Goal: Task Accomplishment & Management: Manage account settings

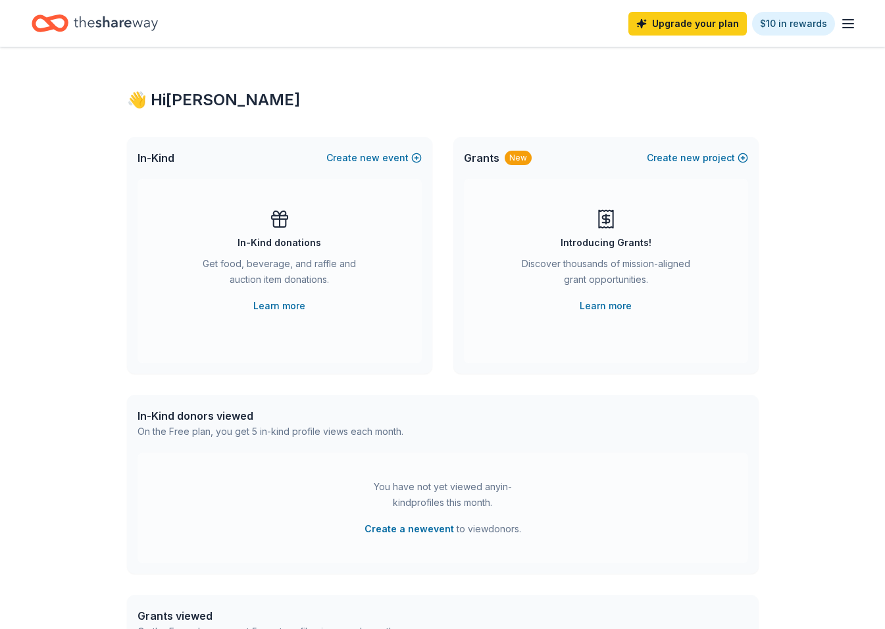
click at [98, 25] on icon "Home" at bounding box center [116, 23] width 84 height 27
click at [51, 22] on icon "Home" at bounding box center [56, 22] width 20 height 13
click at [289, 83] on div "👋 Hi Julie In-Kind Create new event In-Kind donations Get food, beverage, and r…" at bounding box center [443, 431] width 674 height 769
click at [130, 103] on div "👋 Hi [PERSON_NAME]" at bounding box center [443, 100] width 632 height 21
click at [48, 23] on icon "Home" at bounding box center [50, 23] width 37 height 31
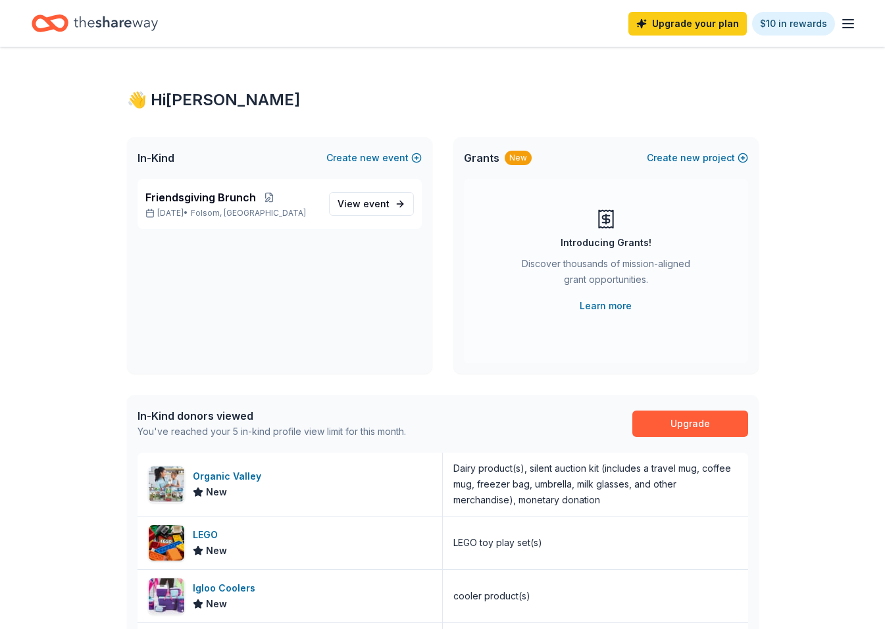
click at [200, 95] on div "👋 Hi [PERSON_NAME]" at bounding box center [443, 100] width 632 height 21
click at [186, 205] on span "Friendsgiving Brunch" at bounding box center [200, 198] width 111 height 16
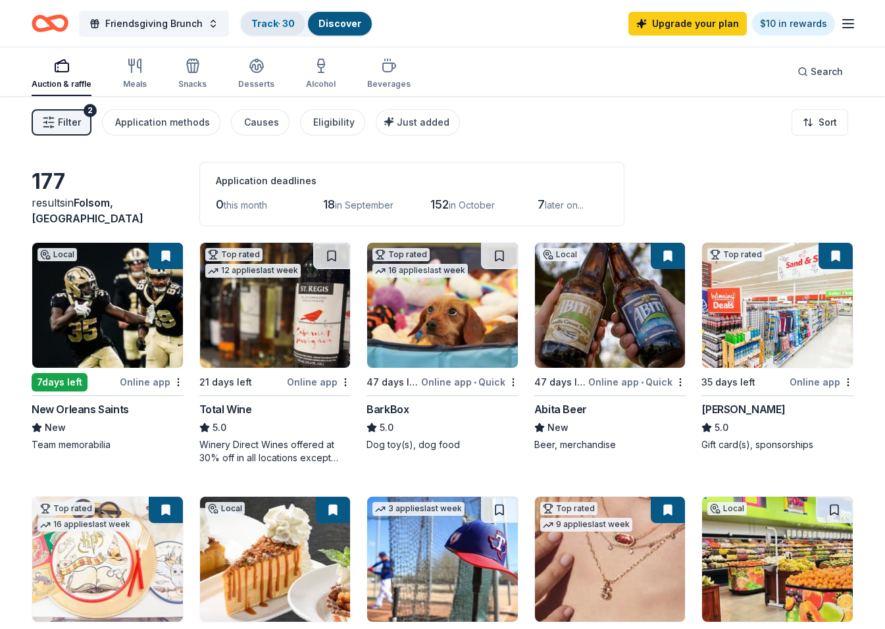
click at [277, 26] on link "Track · 30" at bounding box center [272, 23] width 43 height 11
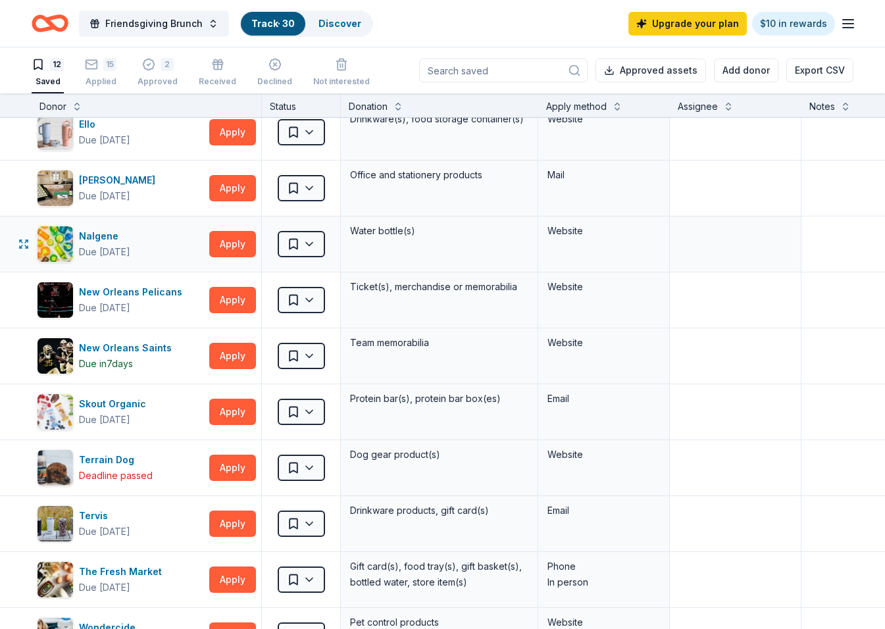
scroll to position [132, 0]
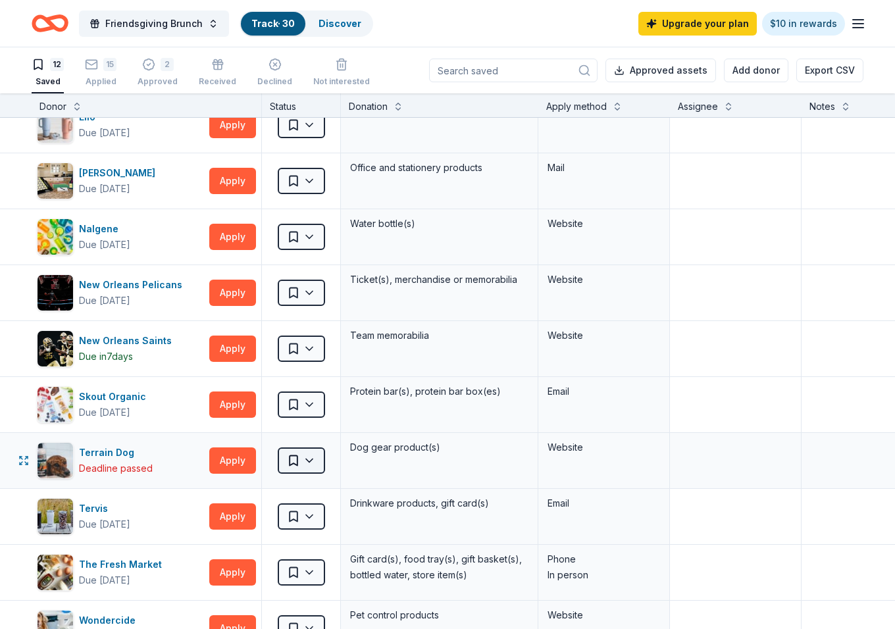
click at [311, 461] on html "Friendsgiving Brunch Track · 30 Discover Upgrade your plan $10 in rewards 12 Sa…" at bounding box center [447, 314] width 895 height 629
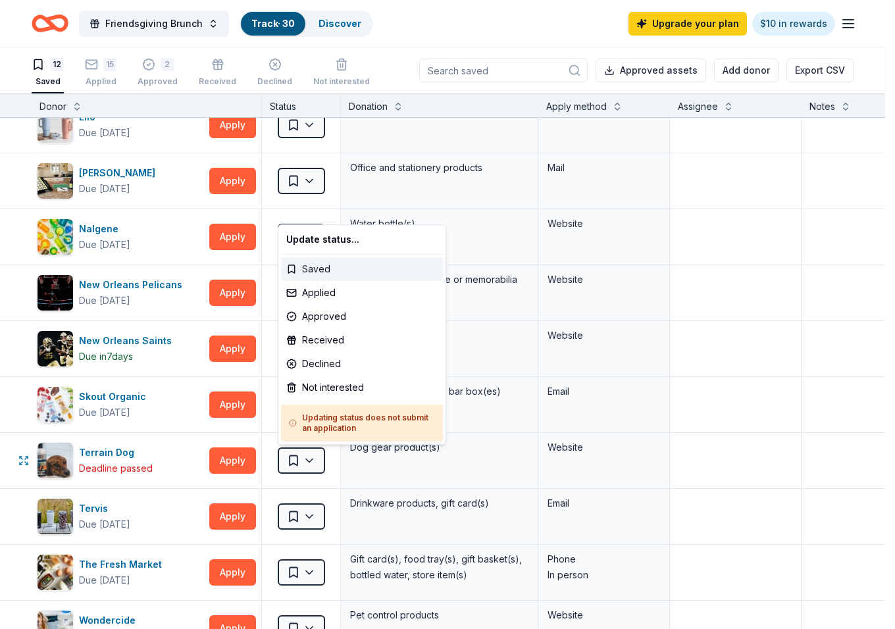
click at [370, 265] on div "Saved" at bounding box center [362, 269] width 162 height 24
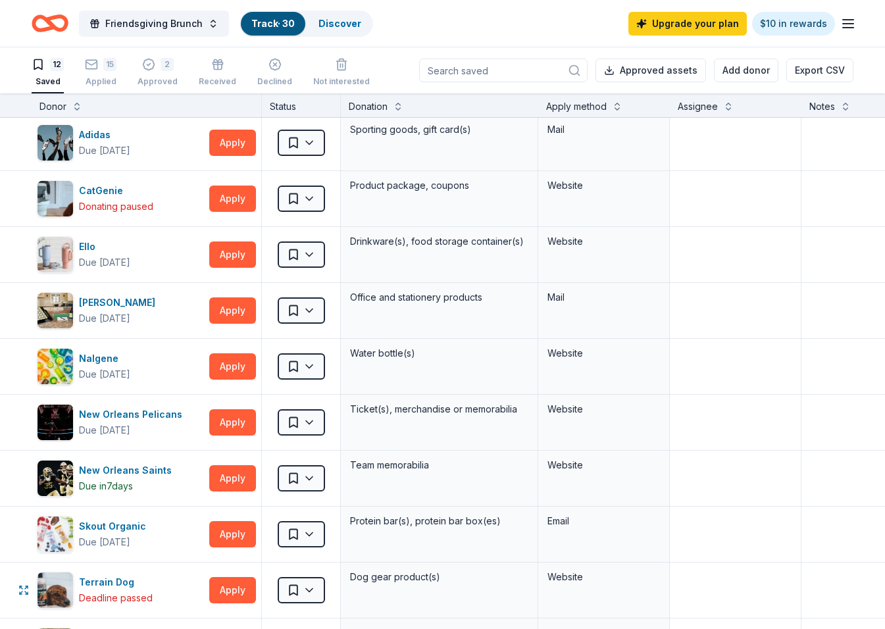
scroll to position [0, 0]
